Goal: Communication & Community: Connect with others

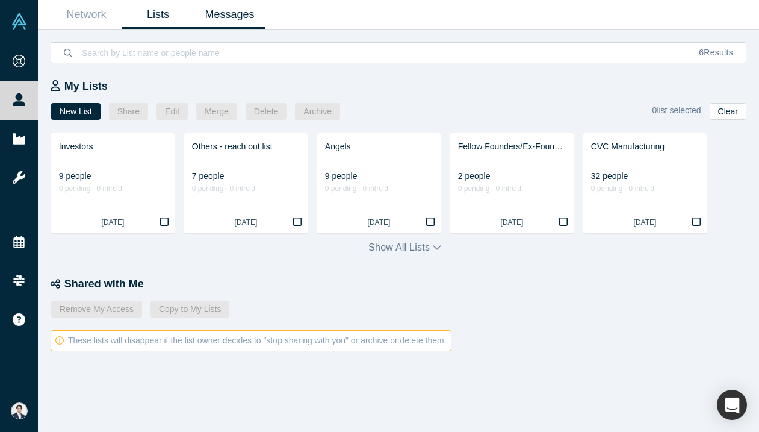
click at [243, 11] on link "Messages" at bounding box center [230, 15] width 72 height 28
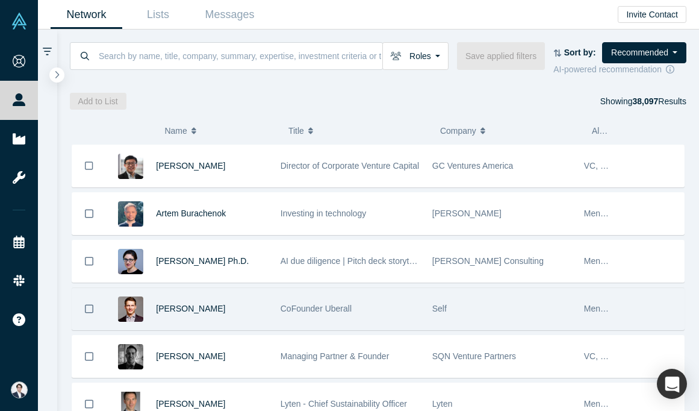
scroll to position [80, 0]
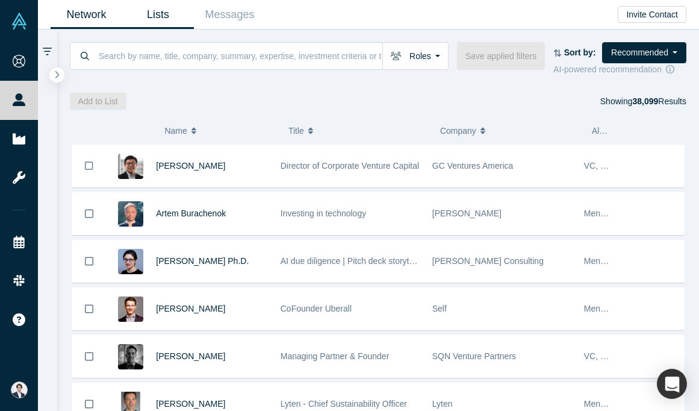
click at [175, 22] on link "Lists" at bounding box center [158, 15] width 72 height 28
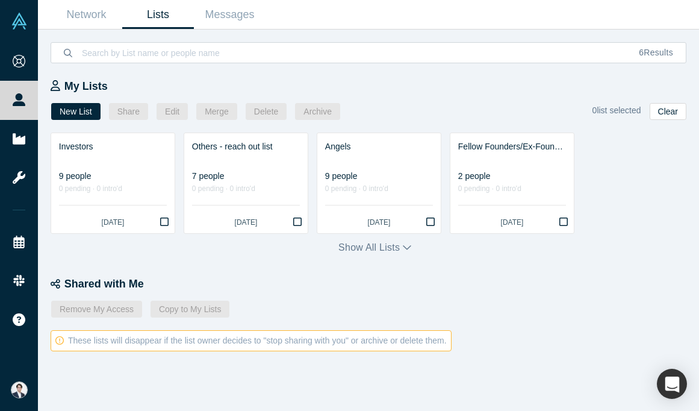
click at [270, 19] on div "Network Lists Messages" at bounding box center [368, 15] width 661 height 30
click at [239, 19] on link "Messages" at bounding box center [230, 15] width 72 height 28
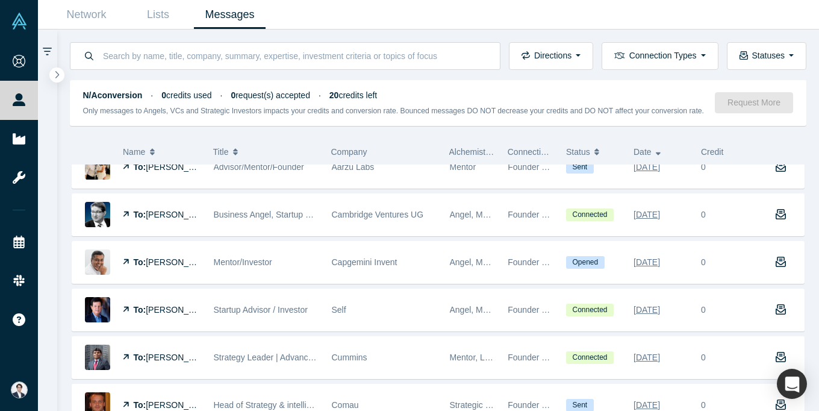
scroll to position [163, 0]
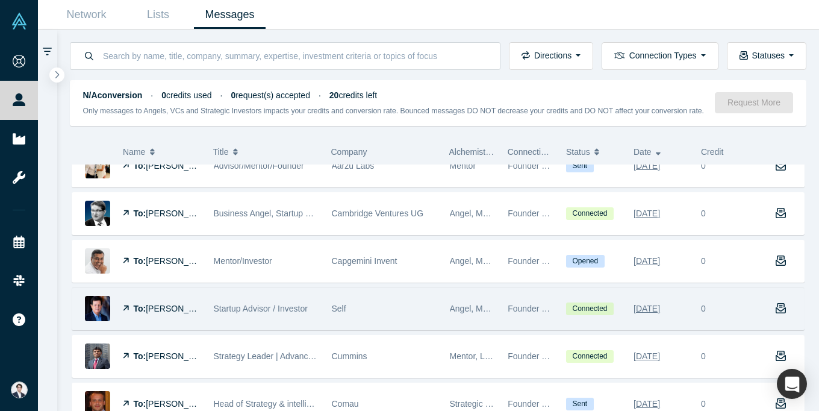
click at [306, 324] on div "Startup Advisor / Investor" at bounding box center [266, 309] width 105 height 42
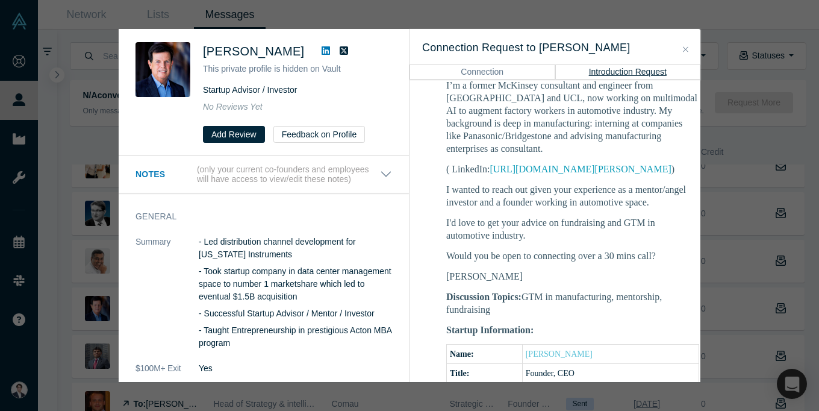
scroll to position [356, 0]
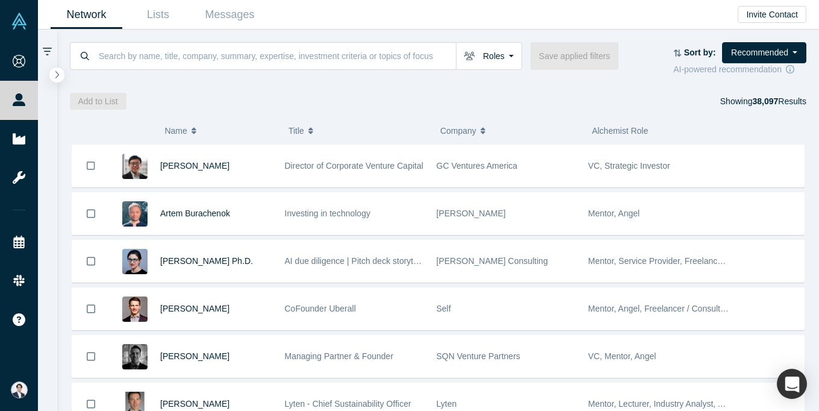
scroll to position [80, 0]
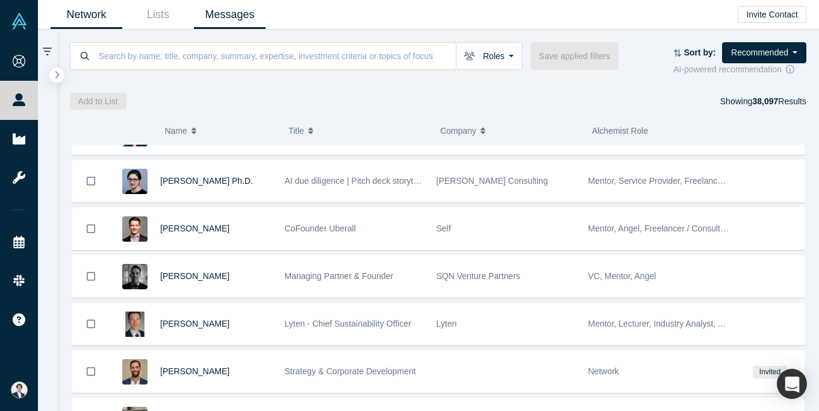
click at [252, 13] on link "Messages" at bounding box center [230, 15] width 72 height 28
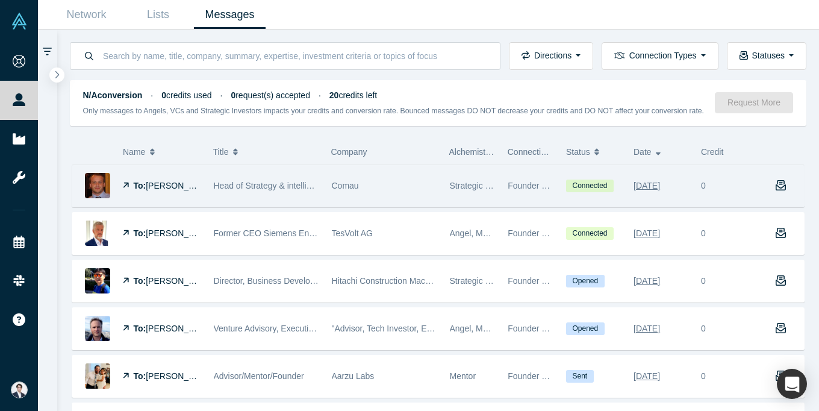
click at [393, 190] on div "Comau" at bounding box center [384, 186] width 105 height 42
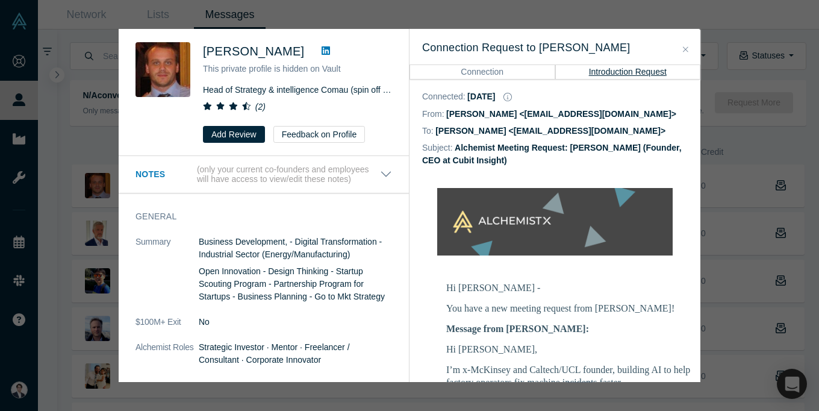
scroll to position [181, 0]
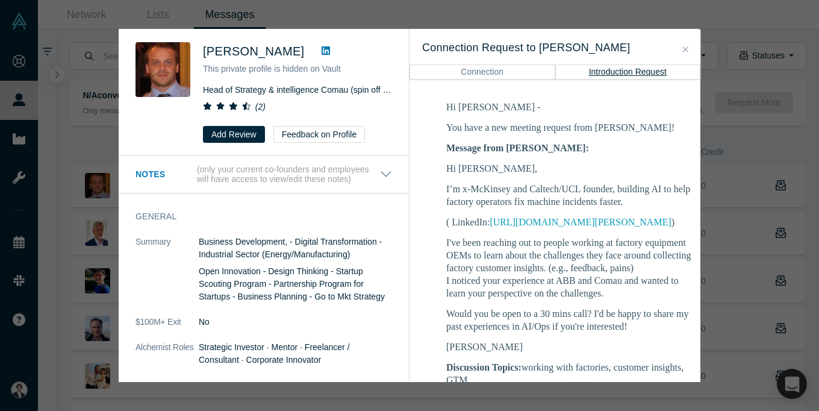
click at [747, 160] on div "Was the recommendation useful? [PERSON_NAME] This private profile is hidden on …" at bounding box center [409, 205] width 819 height 411
